Goal: Task Accomplishment & Management: Manage account settings

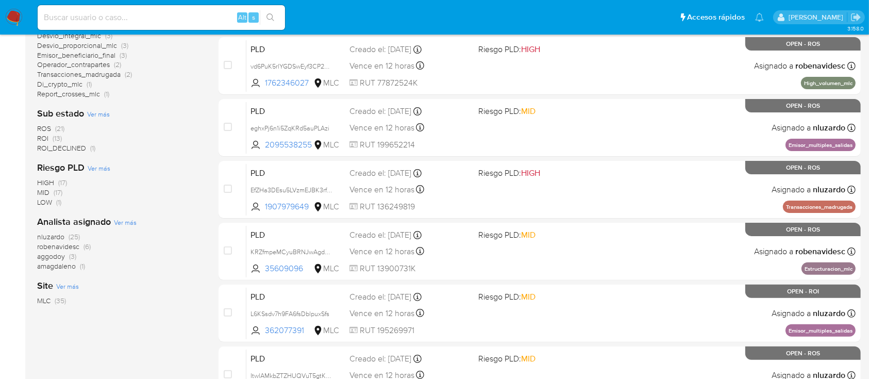
scroll to position [244, 0]
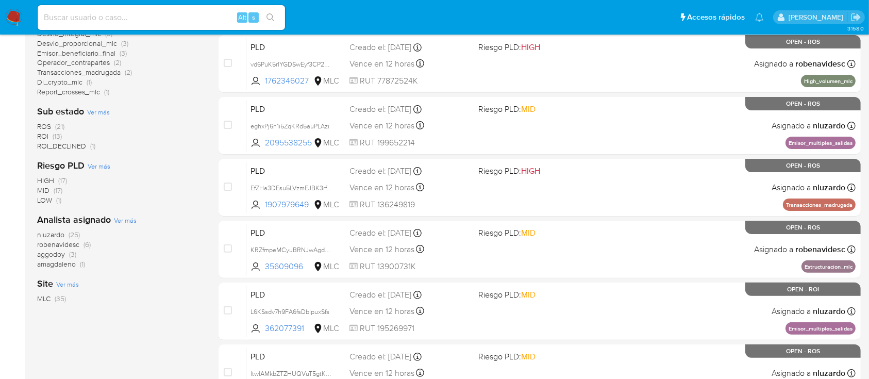
click at [58, 265] on span "amagdaleno" at bounding box center [56, 264] width 39 height 10
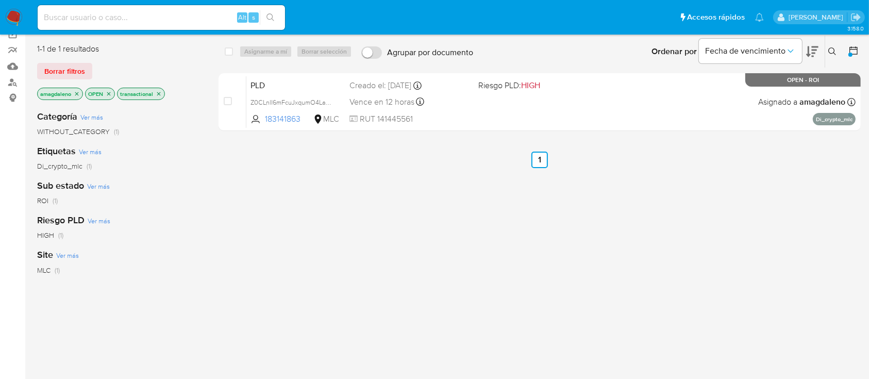
scroll to position [74, 0]
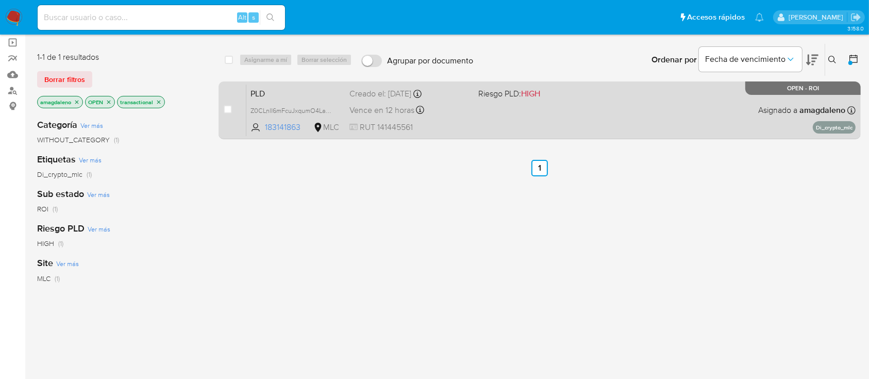
click at [508, 115] on div "PLD Z0CLnlI6mFcuJxqumO4Laz9M 183141863 MLC Riesgo PLD: HIGH Creado el: 12/06/20…" at bounding box center [550, 110] width 609 height 52
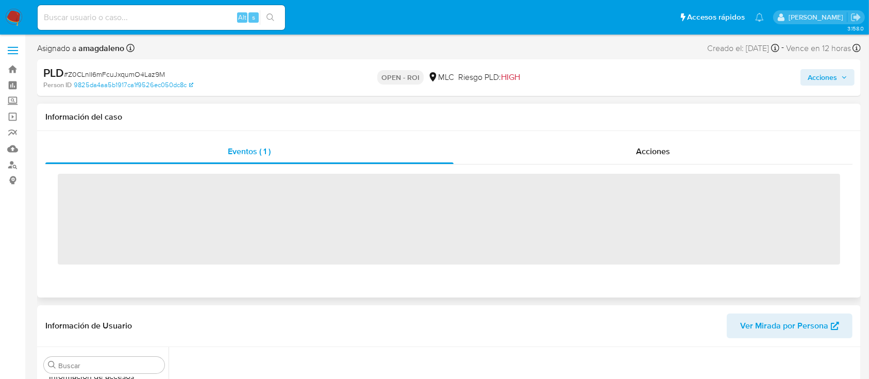
scroll to position [436, 0]
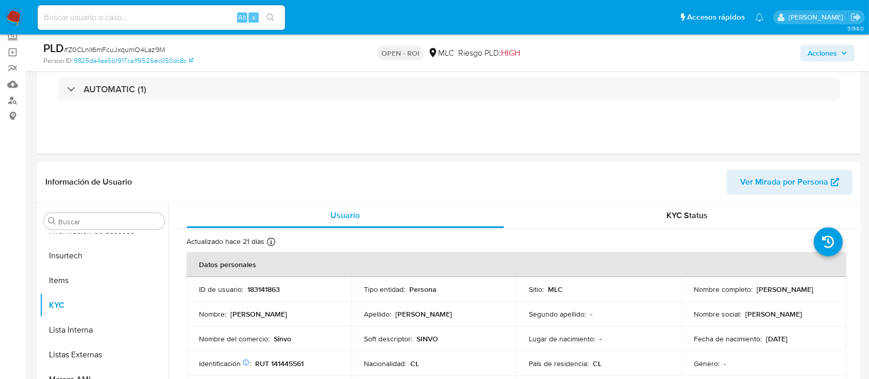
select select "10"
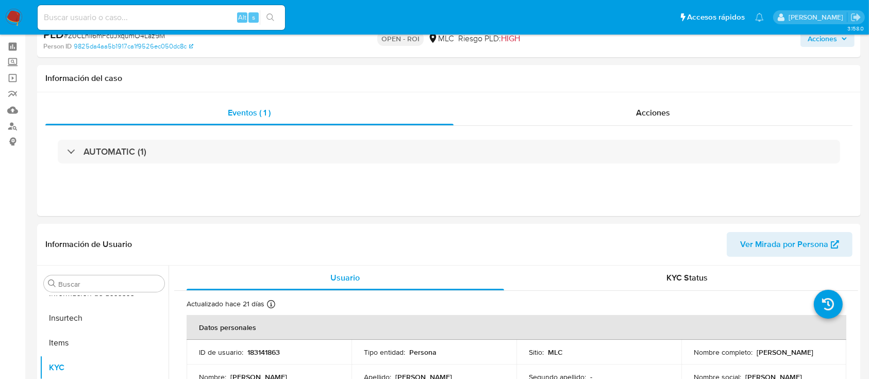
scroll to position [0, 0]
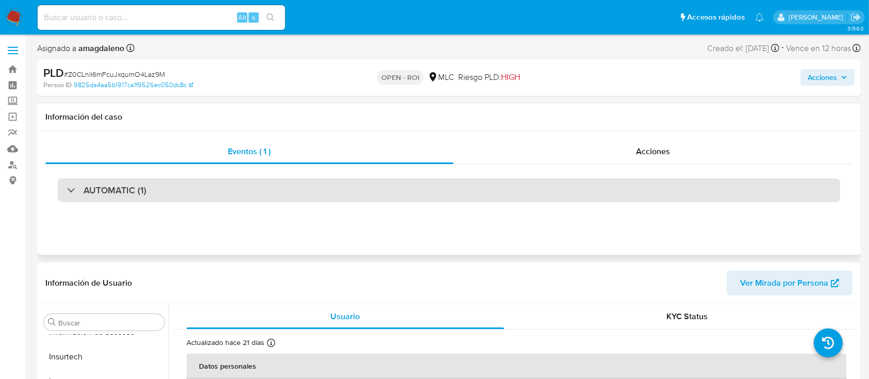
click at [574, 191] on div "AUTOMATIC (1)" at bounding box center [449, 190] width 783 height 24
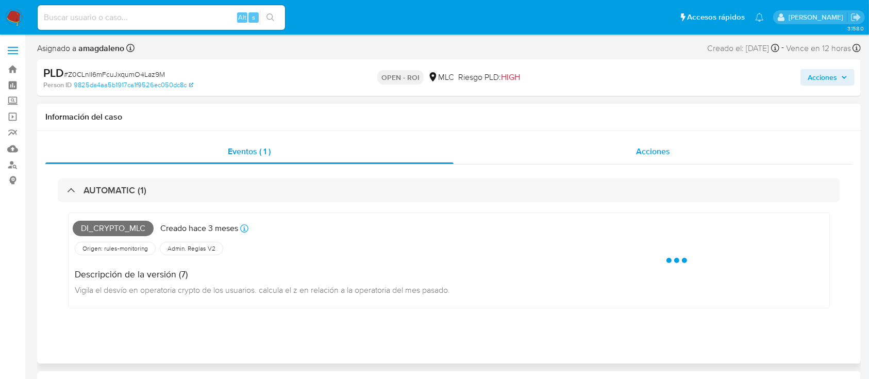
click at [610, 153] on div "Acciones" at bounding box center [654, 151] width 400 height 25
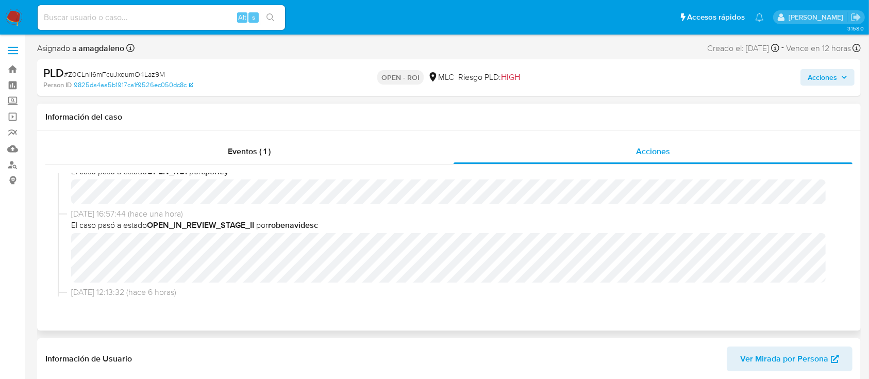
scroll to position [27, 0]
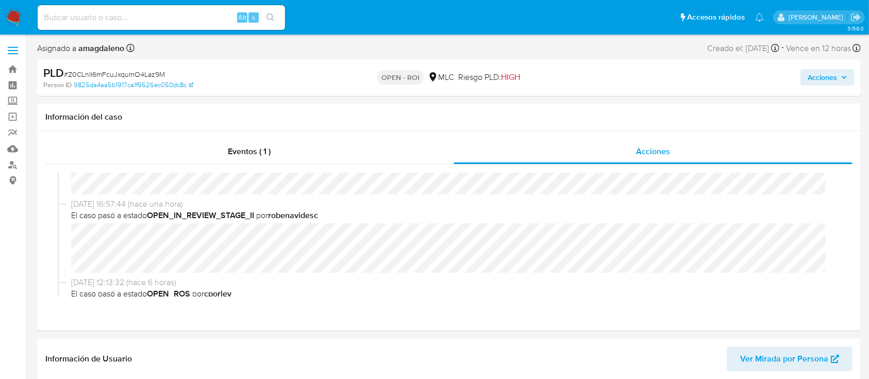
click at [825, 80] on span "Acciones" at bounding box center [822, 77] width 29 height 16
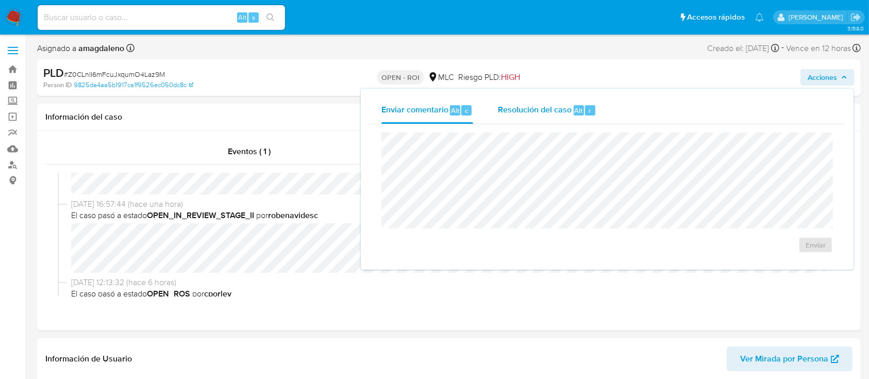
click at [550, 109] on span "Resolución del caso" at bounding box center [535, 110] width 74 height 12
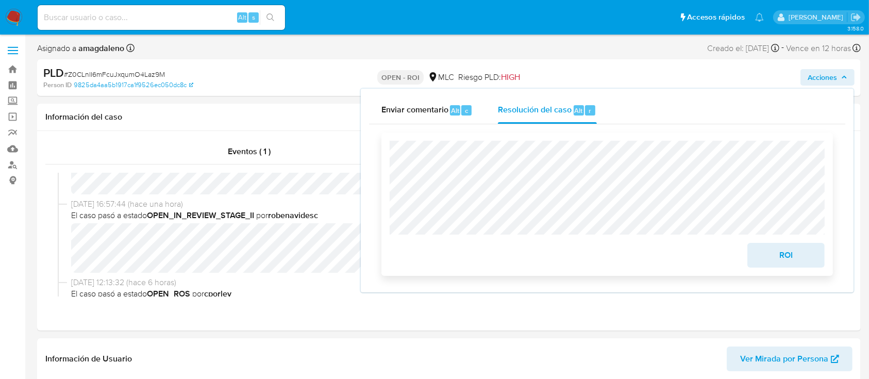
click at [781, 266] on span "ROI" at bounding box center [786, 255] width 51 height 23
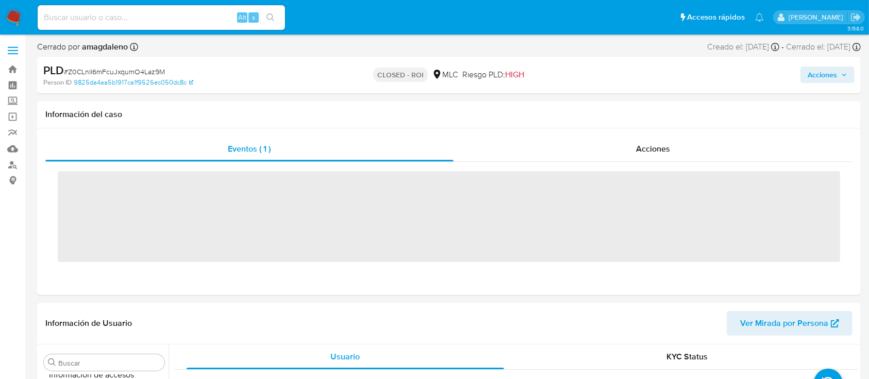
scroll to position [436, 0]
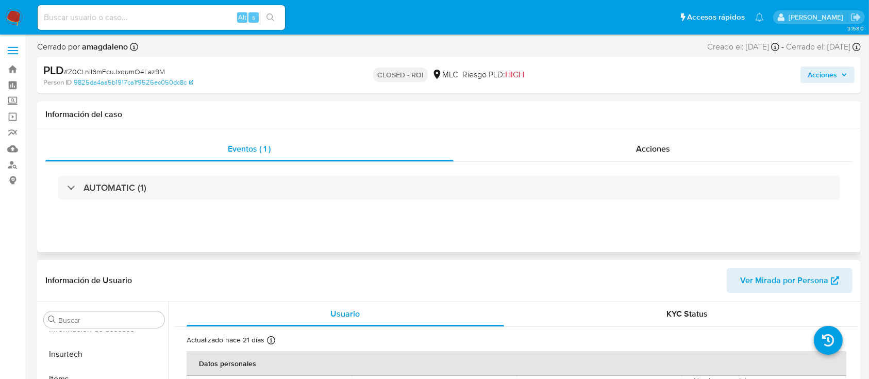
select select "10"
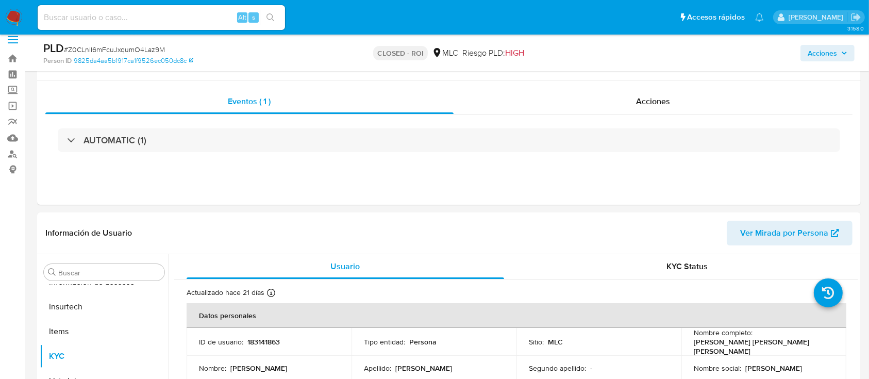
scroll to position [0, 0]
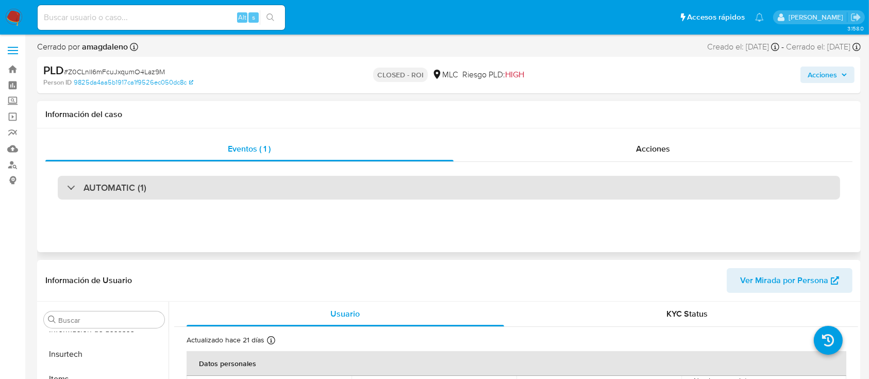
click at [755, 191] on div "AUTOMATIC (1)" at bounding box center [449, 188] width 783 height 24
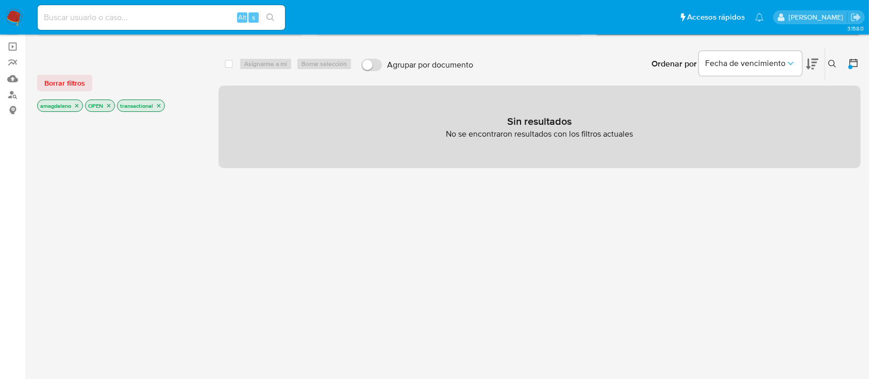
scroll to position [91, 0]
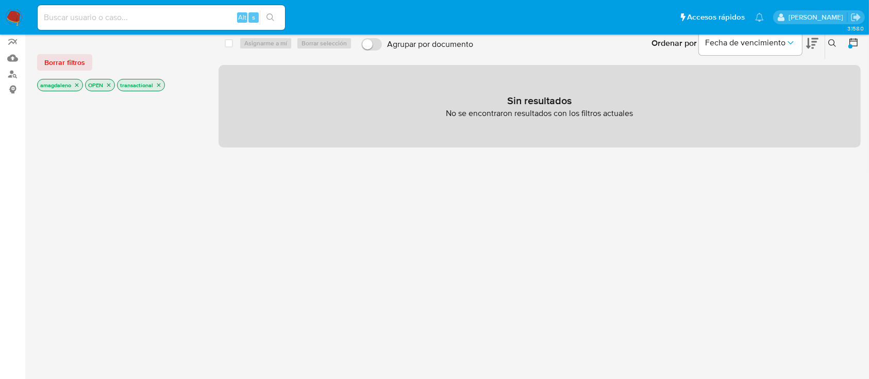
click at [74, 85] on icon "close-filter" at bounding box center [77, 85] width 6 height 6
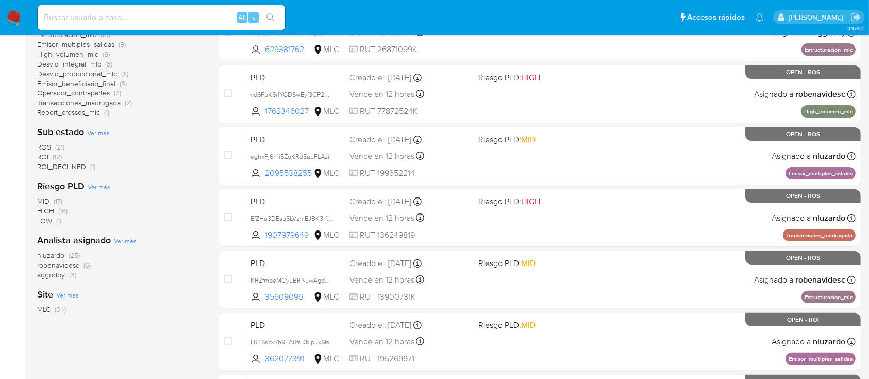
scroll to position [214, 0]
